Goal: Task Accomplishment & Management: Manage account settings

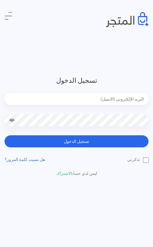
type input "[EMAIL_ADDRESS][DOMAIN_NAME]"
click at [76, 141] on button "تسجيل الدخول" at bounding box center [77, 141] width 144 height 12
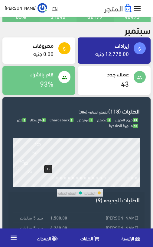
scroll to position [40, 0]
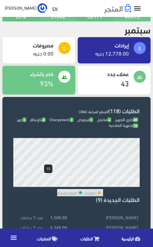
click at [130, 242] on span "الرئيسية" at bounding box center [127, 239] width 12 height 8
